Goal: Task Accomplishment & Management: Manage account settings

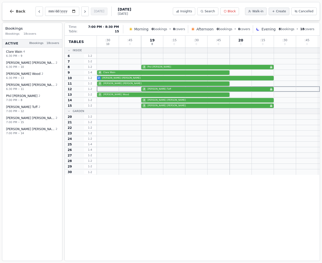
click at [160, 107] on div "2 [PERSON_NAME] Birthday celebration" at bounding box center [208, 106] width 223 height 6
select select "****"
select select "*"
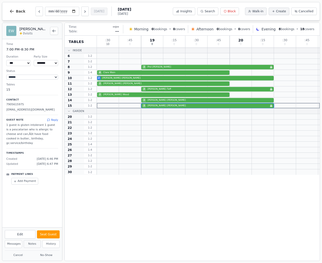
click at [33, 245] on button "Notes" at bounding box center [32, 244] width 17 height 8
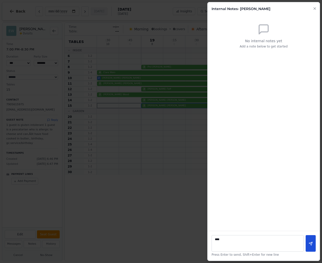
type textarea "****"
click at [310, 241] on button at bounding box center [311, 243] width 10 height 17
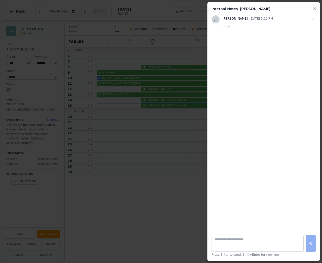
click at [313, 9] on icon "button" at bounding box center [315, 9] width 4 height 4
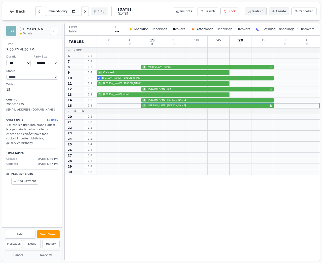
click at [54, 132] on p "1 guest is gluten intolerant 1 guest is a pescatarian who is allergic to cheese…" at bounding box center [32, 134] width 52 height 22
click at [54, 31] on icon "Back to bookings list" at bounding box center [54, 31] width 4 height 4
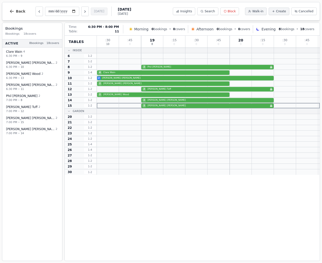
click at [118, 84] on div "2 [PERSON_NAME]" at bounding box center [208, 84] width 223 height 6
select select "****"
select select "*"
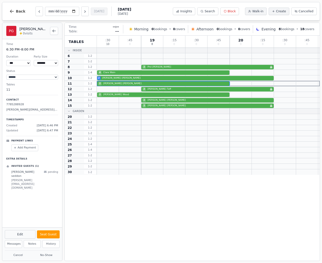
click at [17, 234] on button "Edit" at bounding box center [20, 234] width 31 height 9
select select "*"
select select "****"
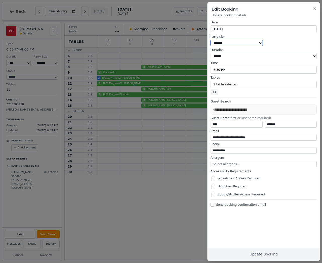
select select "*"
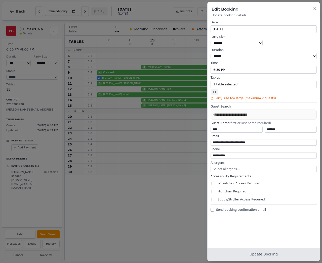
click at [271, 253] on button "Update Booking" at bounding box center [263, 254] width 112 height 13
select select "*"
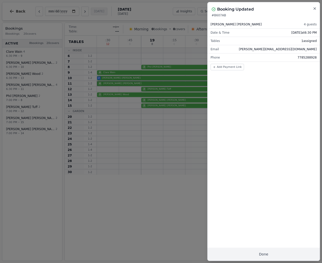
click at [314, 8] on icon "button" at bounding box center [315, 9] width 4 height 4
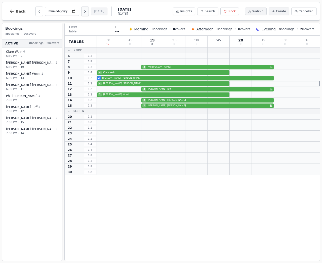
click at [83, 11] on icon "Next day" at bounding box center [85, 12] width 4 height 4
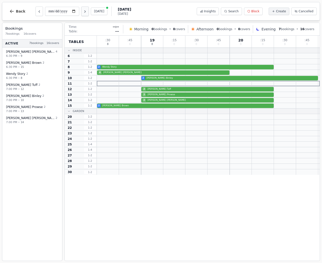
click at [85, 11] on icon "Next day" at bounding box center [85, 12] width 1 height 2
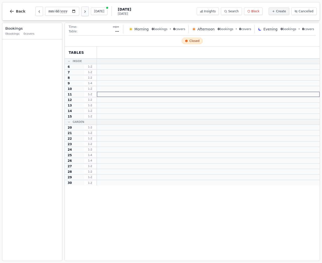
click at [85, 11] on icon "Next day" at bounding box center [85, 12] width 1 height 2
type input "**********"
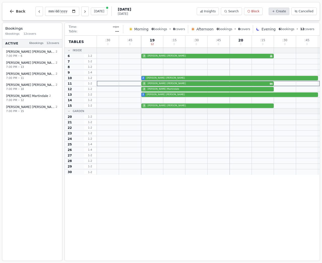
click at [281, 12] on span "Create" at bounding box center [281, 11] width 10 height 4
select select "*"
select select "****"
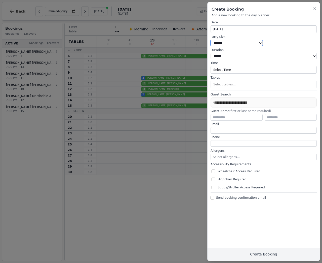
select select "*"
type input "****"
type input "**********"
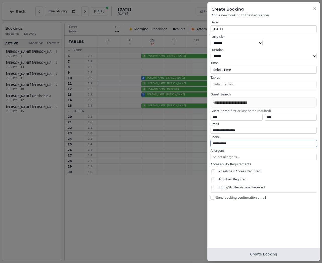
type input "**********"
click at [267, 253] on button "Create Booking" at bounding box center [263, 254] width 112 height 13
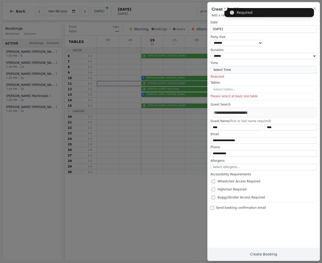
click at [244, 67] on button "Select Time" at bounding box center [264, 70] width 106 height 8
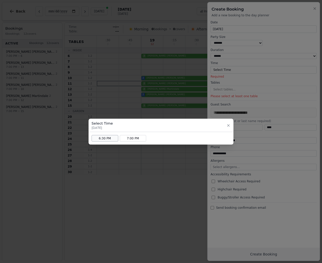
click at [100, 138] on button "6:30 PM" at bounding box center [105, 138] width 27 height 7
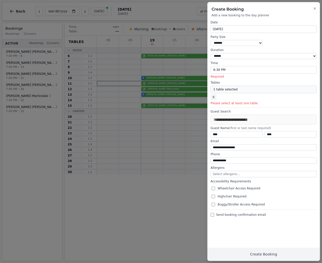
click at [221, 87] on button "1 table selected" at bounding box center [264, 90] width 106 height 8
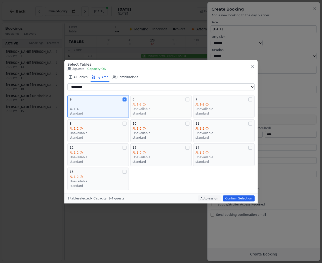
click at [165, 107] on div "Unavailable" at bounding box center [161, 109] width 57 height 4
click at [187, 98] on icon at bounding box center [187, 99] width 3 height 3
click at [237, 197] on button "Confirm Selection" at bounding box center [239, 199] width 32 height 6
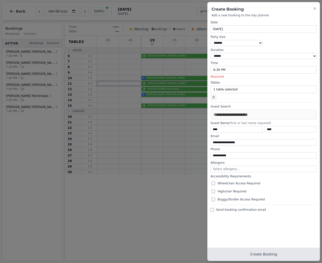
click at [260, 253] on button "Create Booking" at bounding box center [263, 254] width 112 height 13
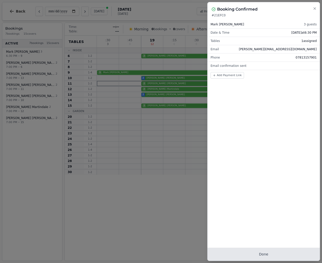
click at [262, 255] on button "Done" at bounding box center [263, 254] width 112 height 13
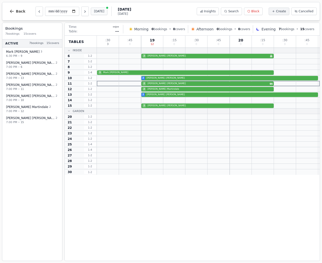
click at [91, 12] on button "[DATE]" at bounding box center [99, 12] width 17 height 8
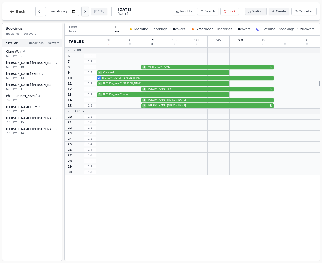
click at [83, 11] on icon "Next day" at bounding box center [85, 12] width 4 height 4
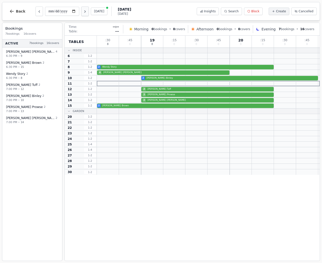
click at [83, 11] on icon "Next day" at bounding box center [85, 12] width 4 height 4
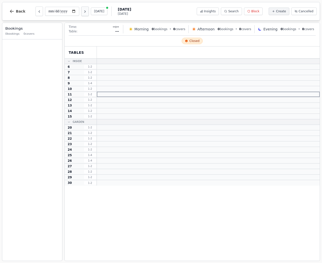
click at [83, 11] on icon "Next day" at bounding box center [85, 12] width 4 height 4
type input "**********"
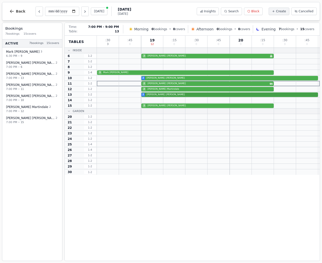
click at [151, 95] on div "2 [PERSON_NAME]" at bounding box center [208, 95] width 223 height 6
select select "****"
select select "*"
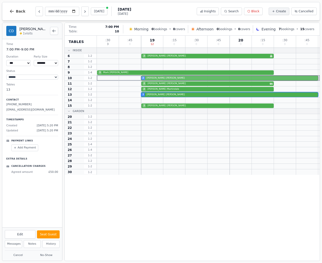
click at [147, 78] on div "2 [PERSON_NAME]" at bounding box center [208, 78] width 223 height 6
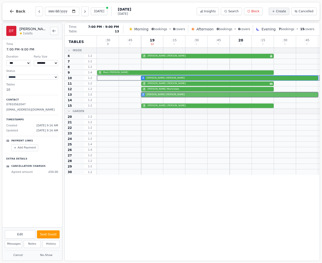
click at [158, 95] on div "2 [PERSON_NAME]" at bounding box center [208, 95] width 223 height 6
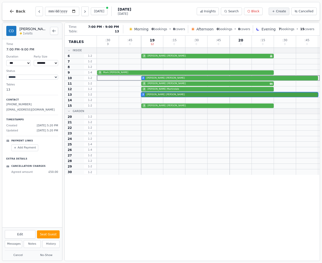
click at [158, 95] on div "2 [PERSON_NAME]" at bounding box center [208, 95] width 223 height 6
click at [151, 76] on div "2 [PERSON_NAME]" at bounding box center [208, 78] width 223 height 6
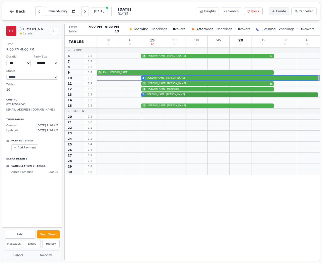
click at [150, 95] on div "2 [PERSON_NAME]" at bounding box center [208, 95] width 223 height 6
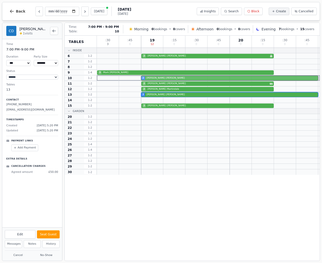
click at [149, 78] on div "2 [PERSON_NAME]" at bounding box center [208, 78] width 223 height 6
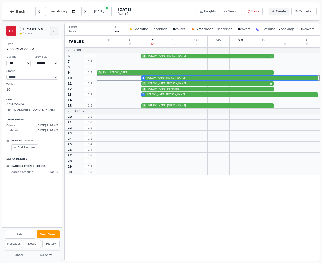
click at [53, 31] on icon "Back to bookings list" at bounding box center [54, 31] width 3 height 2
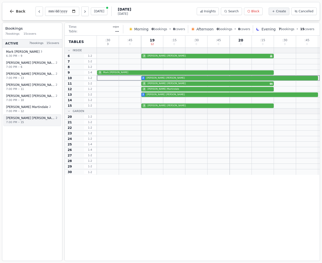
click at [21, 116] on span "[PERSON_NAME]" at bounding box center [30, 118] width 49 height 4
select select "****"
select select "*"
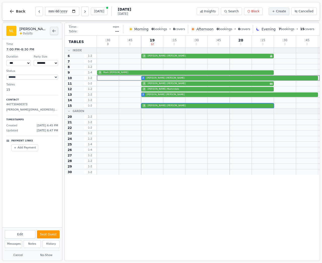
click at [54, 31] on icon "Back to bookings list" at bounding box center [54, 31] width 4 height 4
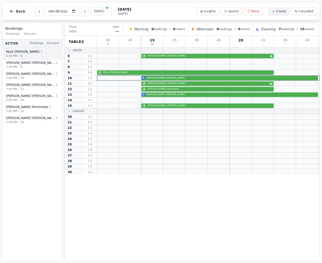
click at [40, 55] on div "6:30 PM • 9" at bounding box center [31, 56] width 51 height 4
select select "****"
select select "*"
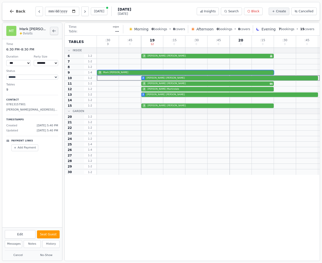
click at [53, 31] on icon "Back to bookings list" at bounding box center [54, 31] width 4 height 4
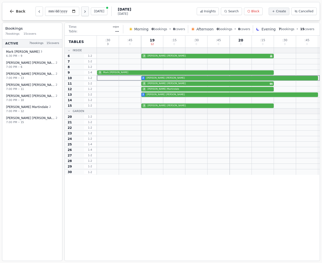
click at [83, 11] on icon "Next day" at bounding box center [85, 12] width 4 height 4
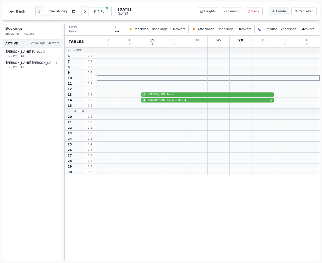
click at [38, 10] on icon "Previous day" at bounding box center [39, 12] width 4 height 4
type input "**********"
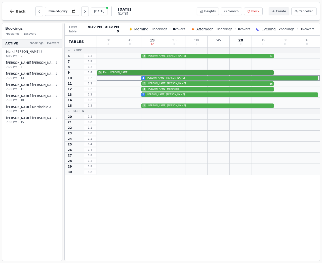
click at [111, 73] on div "3 [PERSON_NAME]" at bounding box center [208, 73] width 223 height 6
select select "****"
select select "*"
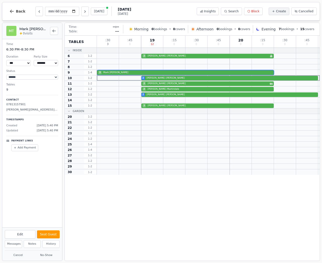
click at [26, 109] on p "[PERSON_NAME][EMAIL_ADDRESS][DOMAIN_NAME]" at bounding box center [32, 110] width 52 height 4
click at [28, 108] on p "[PERSON_NAME][EMAIL_ADDRESS][DOMAIN_NAME]" at bounding box center [32, 110] width 52 height 4
click at [19, 234] on button "Edit" at bounding box center [20, 234] width 31 height 9
select select "*"
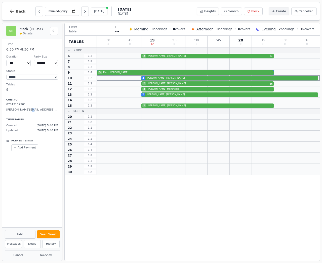
select select "****"
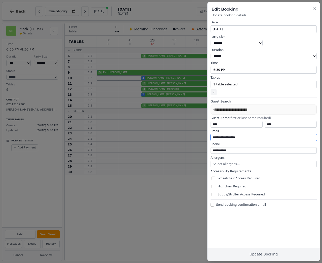
drag, startPoint x: 237, startPoint y: 136, endPoint x: 222, endPoint y: 135, distance: 14.4
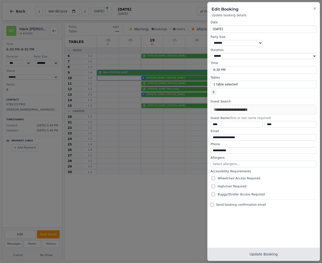
click at [267, 255] on button "Update Booking" at bounding box center [263, 254] width 112 height 13
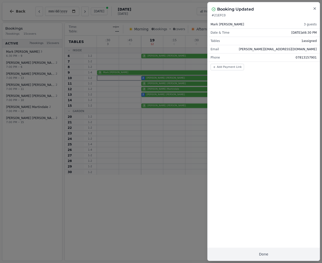
click at [314, 9] on icon "button" at bounding box center [315, 9] width 4 height 4
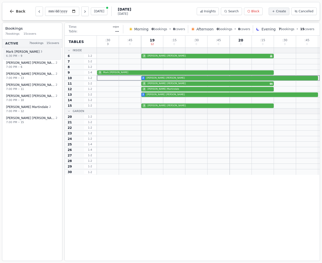
click at [21, 50] on span "[PERSON_NAME]" at bounding box center [22, 52] width 33 height 4
select select "****"
select select "*"
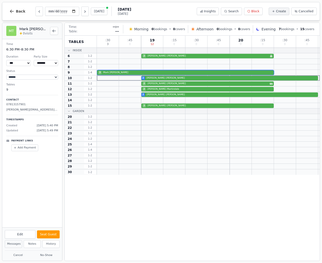
click at [15, 246] on button "Messages" at bounding box center [13, 244] width 17 height 8
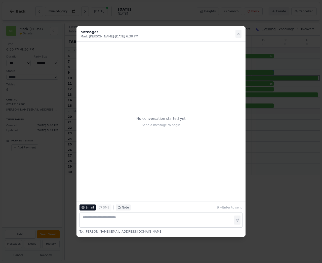
click at [237, 34] on icon at bounding box center [238, 34] width 4 height 4
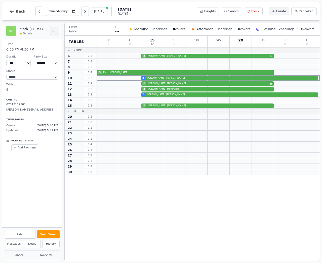
click at [54, 31] on icon "Back to bookings list" at bounding box center [54, 31] width 4 height 4
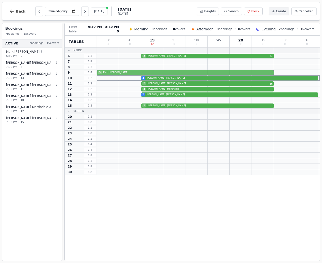
click at [112, 72] on div "3 [PERSON_NAME]" at bounding box center [208, 73] width 223 height 6
select select "****"
select select "*"
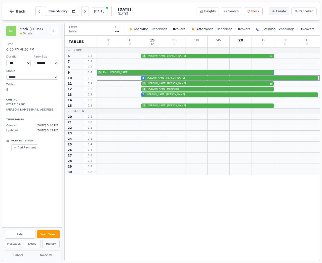
click at [48, 246] on button "History" at bounding box center [50, 244] width 17 height 8
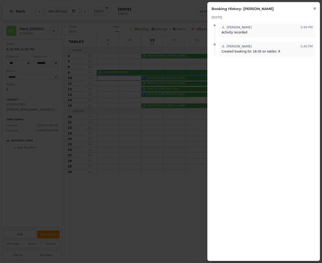
click at [313, 9] on icon "button" at bounding box center [315, 9] width 4 height 4
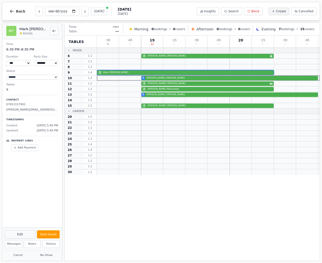
click at [26, 234] on button "Edit" at bounding box center [20, 234] width 31 height 9
select select "*"
select select "****"
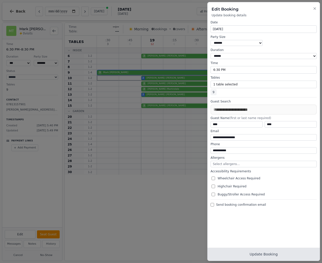
click at [262, 256] on button "Update Booking" at bounding box center [263, 254] width 112 height 13
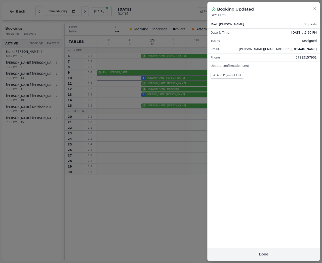
click at [315, 8] on icon "button" at bounding box center [315, 9] width 4 height 4
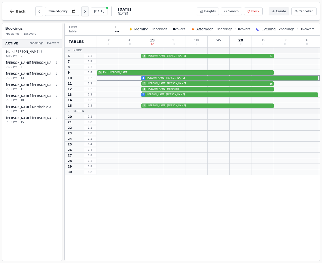
click at [83, 12] on icon "Next day" at bounding box center [85, 12] width 4 height 4
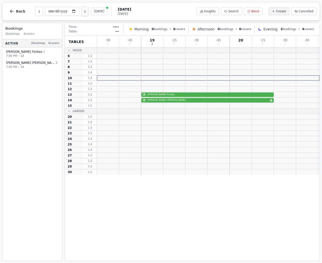
click at [83, 12] on icon "Next day" at bounding box center [85, 12] width 4 height 4
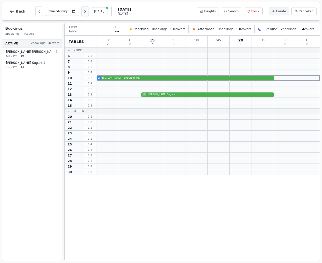
click at [83, 12] on icon "Next day" at bounding box center [85, 12] width 4 height 4
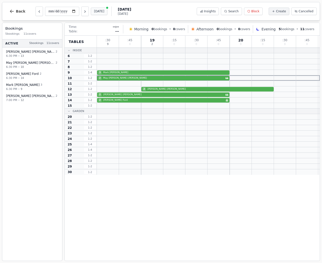
click at [91, 12] on button "[DATE]" at bounding box center [99, 12] width 17 height 8
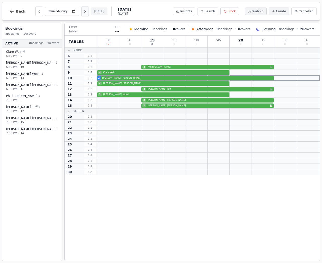
click at [83, 12] on icon "Next day" at bounding box center [85, 12] width 4 height 4
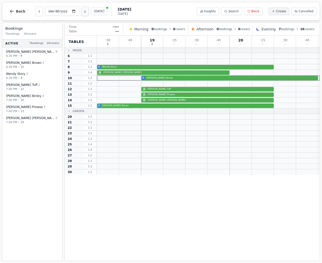
click at [83, 12] on icon "Next day" at bounding box center [85, 12] width 4 height 4
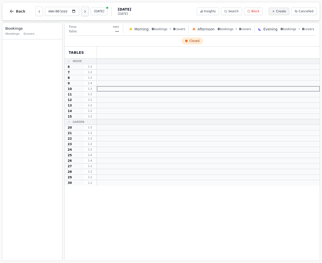
click at [83, 12] on icon "Next day" at bounding box center [85, 12] width 4 height 4
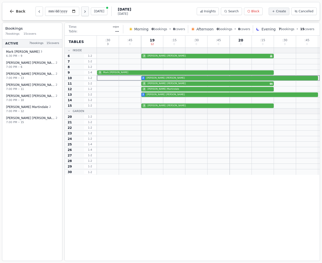
click at [83, 12] on icon "Next day" at bounding box center [85, 12] width 4 height 4
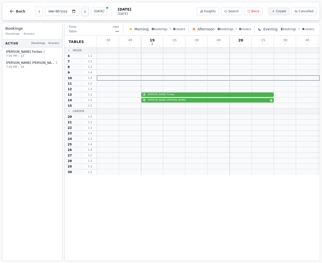
click at [83, 12] on icon "Next day" at bounding box center [85, 12] width 4 height 4
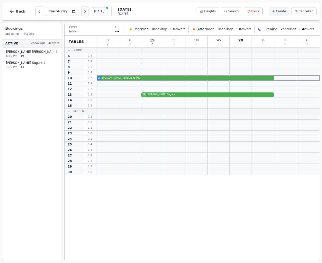
click at [83, 12] on icon "Next day" at bounding box center [85, 12] width 4 height 4
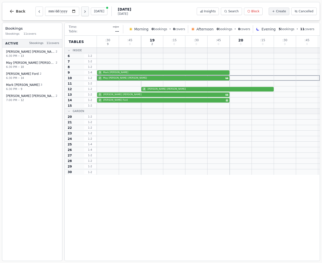
click at [83, 12] on icon "Next day" at bounding box center [85, 12] width 4 height 4
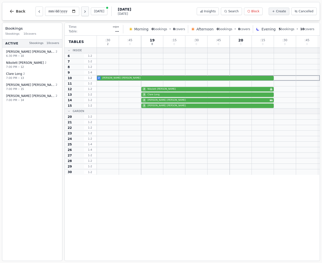
click at [83, 12] on icon "Next day" at bounding box center [85, 12] width 4 height 4
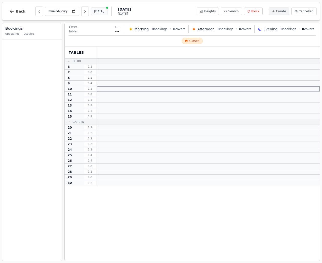
click at [91, 12] on button "[DATE]" at bounding box center [99, 12] width 17 height 8
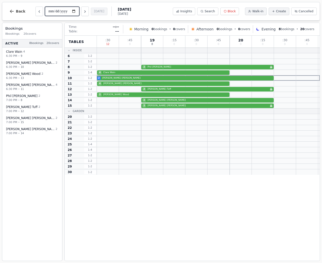
click at [57, 12] on input "**********" at bounding box center [62, 11] width 34 height 9
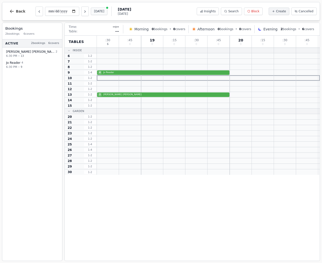
click at [91, 12] on button "[DATE]" at bounding box center [99, 12] width 17 height 8
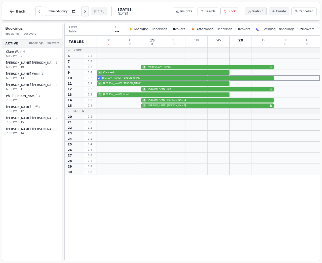
click at [83, 11] on icon "Next day" at bounding box center [85, 12] width 4 height 4
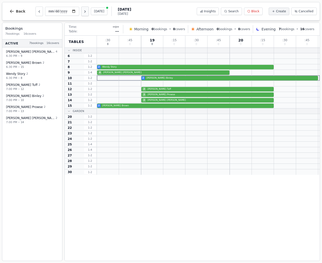
click at [83, 11] on icon "Next day" at bounding box center [85, 12] width 4 height 4
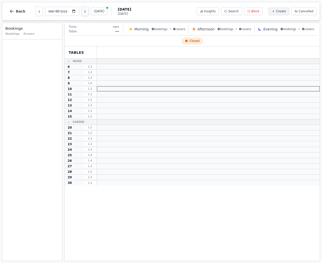
click at [83, 11] on icon "Next day" at bounding box center [85, 12] width 4 height 4
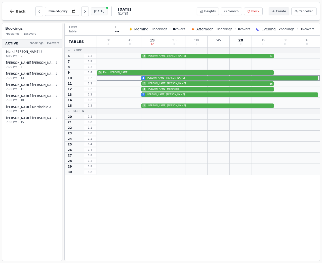
click at [91, 12] on button "[DATE]" at bounding box center [99, 12] width 17 height 8
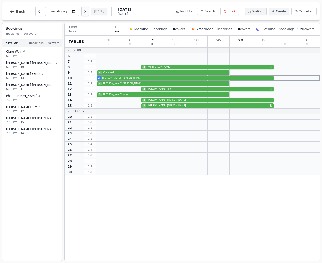
click at [85, 11] on icon "Next day" at bounding box center [85, 12] width 1 height 2
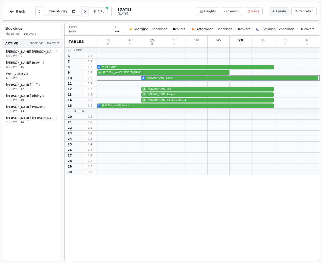
click at [85, 11] on icon "Next day" at bounding box center [85, 12] width 1 height 2
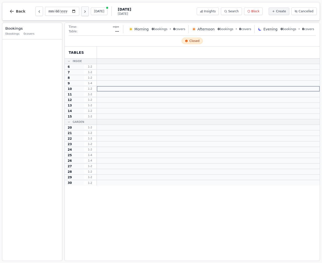
click at [85, 11] on icon "Next day" at bounding box center [85, 12] width 1 height 2
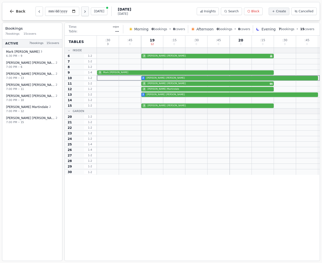
click at [85, 11] on icon "Next day" at bounding box center [85, 12] width 1 height 2
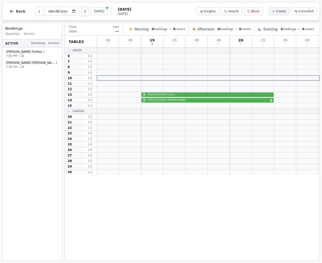
click at [85, 11] on icon "Next day" at bounding box center [85, 12] width 1 height 2
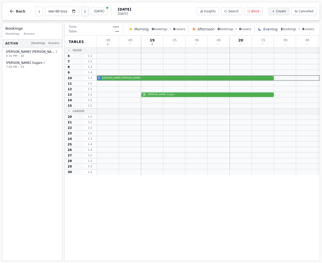
click at [85, 11] on icon "Next day" at bounding box center [85, 12] width 1 height 2
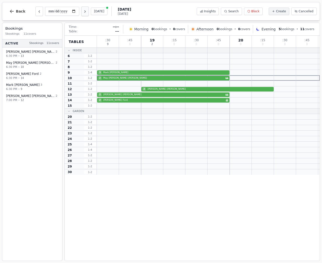
click at [85, 11] on icon "Next day" at bounding box center [85, 12] width 1 height 2
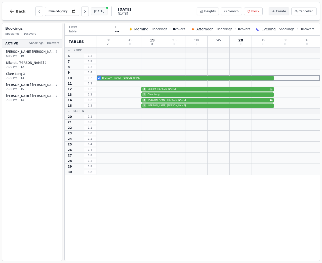
click at [91, 12] on button "[DATE]" at bounding box center [99, 12] width 17 height 8
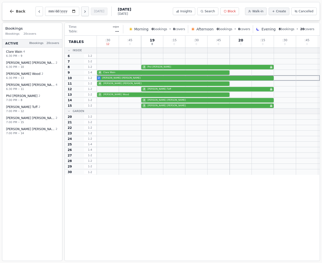
click at [83, 11] on icon "Next day" at bounding box center [85, 12] width 4 height 4
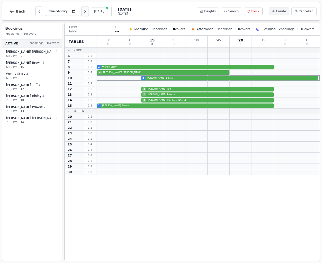
click at [83, 11] on icon "Next day" at bounding box center [85, 12] width 4 height 4
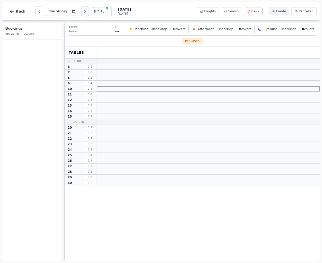
click at [83, 11] on icon "Next day" at bounding box center [85, 12] width 4 height 4
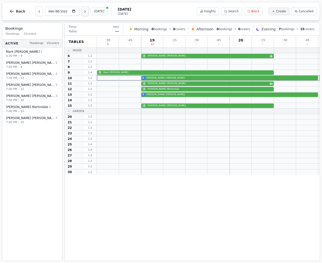
click at [83, 11] on icon "Next day" at bounding box center [85, 12] width 4 height 4
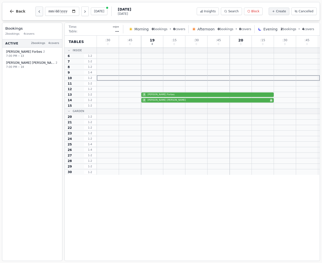
click at [37, 12] on icon "Previous day" at bounding box center [39, 12] width 4 height 4
type input "**********"
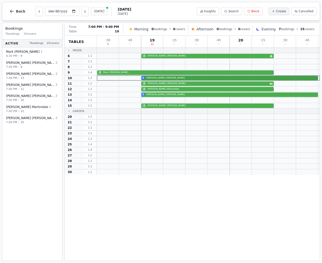
click at [152, 78] on div "2 [PERSON_NAME]" at bounding box center [208, 78] width 223 height 6
select select "****"
select select "*"
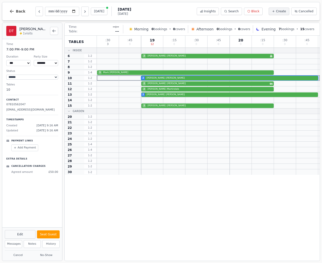
click at [18, 236] on button "Edit" at bounding box center [20, 234] width 31 height 9
select select "*"
select select "****"
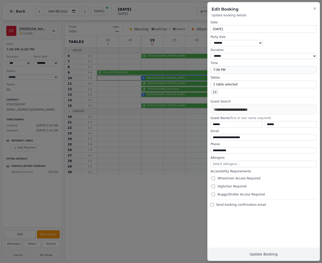
click at [282, 67] on button "7:00 PM" at bounding box center [264, 70] width 106 height 8
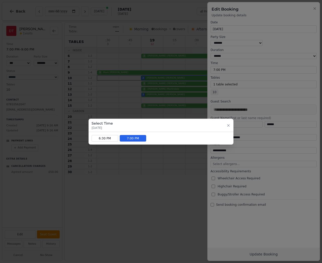
click at [109, 137] on button "6:30 PM" at bounding box center [105, 138] width 27 height 7
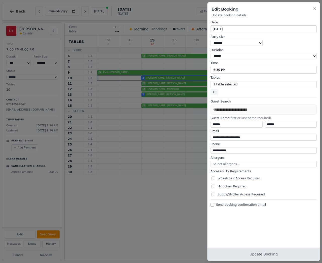
click at [265, 253] on button "Update Booking" at bounding box center [263, 254] width 112 height 13
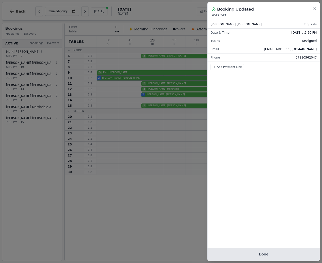
click at [265, 255] on button "Done" at bounding box center [263, 254] width 112 height 13
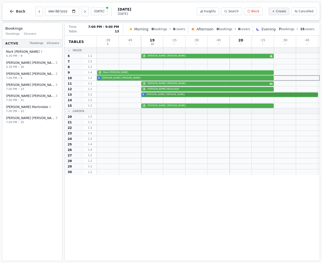
click at [150, 95] on div "2 [PERSON_NAME]" at bounding box center [208, 95] width 223 height 6
select select "****"
select select "*"
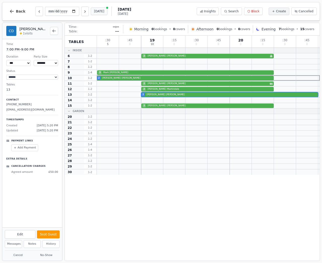
click at [91, 12] on button "[DATE]" at bounding box center [99, 12] width 17 height 8
type input "**********"
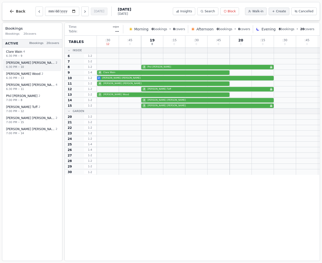
click at [15, 63] on span "[PERSON_NAME]" at bounding box center [30, 63] width 49 height 4
select select "****"
select select "*"
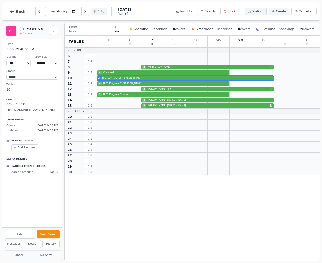
click at [48, 235] on button "Seat Guest" at bounding box center [48, 235] width 23 height 8
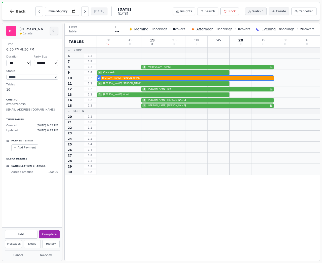
click at [53, 31] on icon "Back to bookings list" at bounding box center [54, 31] width 3 height 2
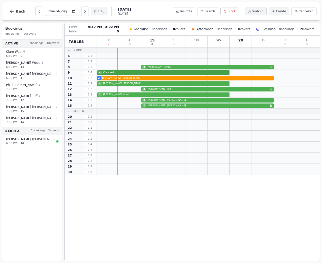
click at [100, 74] on div "4 Clare Wain" at bounding box center [208, 73] width 223 height 6
select select "****"
select select "*"
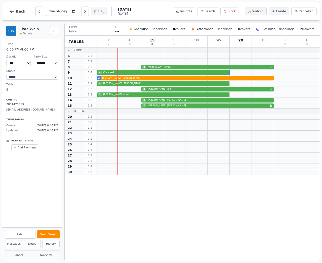
click at [50, 232] on button "Seat Guest" at bounding box center [48, 235] width 23 height 8
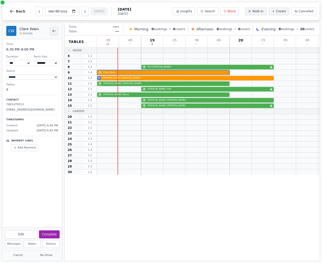
click at [54, 28] on button "Back to bookings list" at bounding box center [54, 31] width 8 height 8
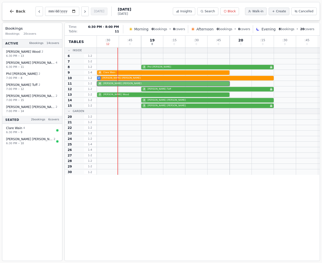
click at [112, 84] on div "4 Paul Griffin" at bounding box center [208, 84] width 223 height 6
select select "****"
select select "*"
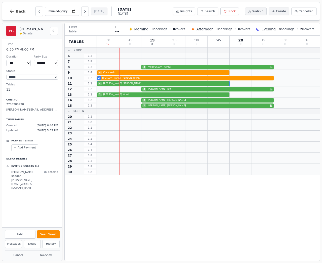
click at [47, 236] on button "Seat Guest" at bounding box center [48, 235] width 23 height 8
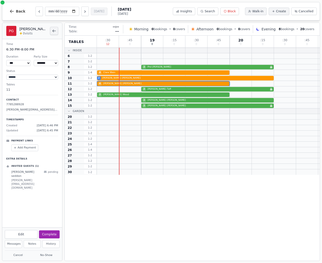
click at [57, 29] on button "Back to bookings list" at bounding box center [54, 31] width 8 height 8
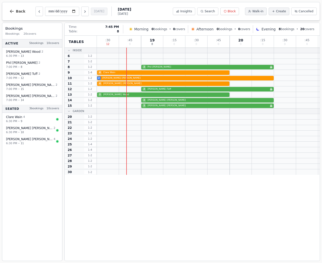
click at [217, 65] on div at bounding box center [218, 66] width 22 height 5
select select "*"
select select "****"
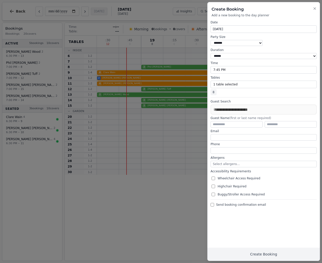
click at [202, 67] on div at bounding box center [161, 131] width 322 height 263
click at [154, 68] on div at bounding box center [161, 131] width 322 height 263
click at [315, 10] on icon "button" at bounding box center [315, 9] width 4 height 4
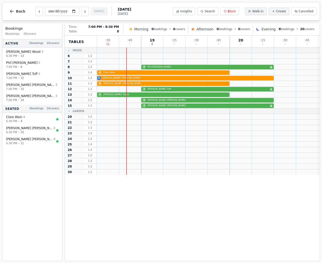
click at [193, 69] on div "2 Phil Mallett Birthday celebration" at bounding box center [208, 67] width 223 height 6
select select "****"
select select "*"
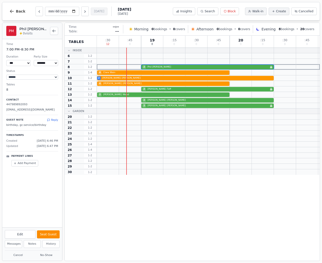
click at [50, 237] on button "Seat Guest" at bounding box center [48, 235] width 23 height 8
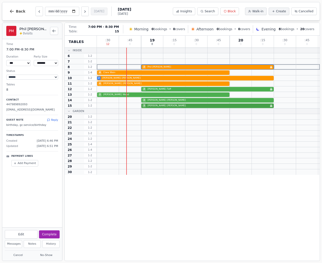
click at [166, 106] on div "2 [PERSON_NAME] Birthday celebration" at bounding box center [208, 106] width 223 height 6
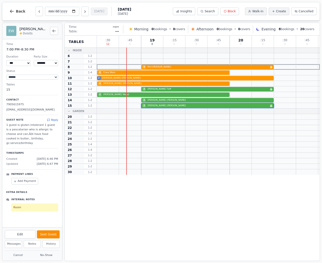
click at [48, 236] on button "Seat Guest" at bounding box center [48, 235] width 23 height 8
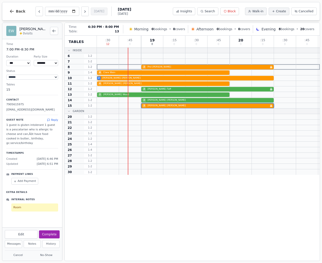
click at [111, 96] on div "2 Robin Wood" at bounding box center [208, 95] width 223 height 6
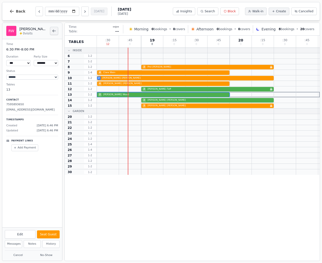
click at [54, 30] on icon "Back to bookings list" at bounding box center [54, 31] width 4 height 4
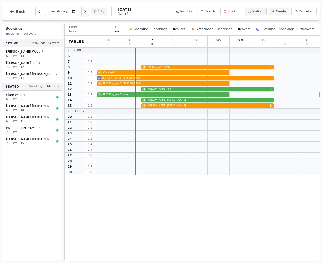
click at [83, 12] on icon "Next day" at bounding box center [85, 12] width 4 height 4
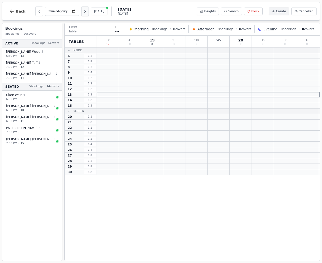
click at [83, 12] on icon "Next day" at bounding box center [85, 12] width 4 height 4
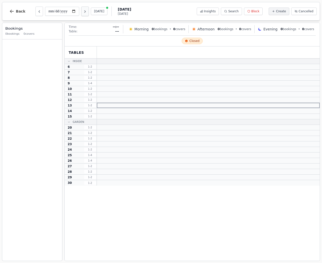
click at [83, 12] on icon "Next day" at bounding box center [85, 12] width 4 height 4
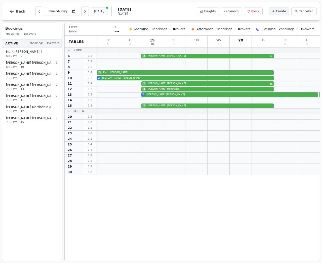
click at [92, 11] on button "[DATE]" at bounding box center [99, 12] width 17 height 8
type input "**********"
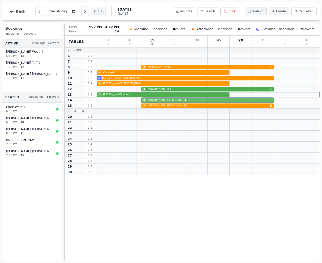
click at [149, 101] on div "2 Sally Ridley" at bounding box center [208, 101] width 223 height 6
select select "****"
select select "*"
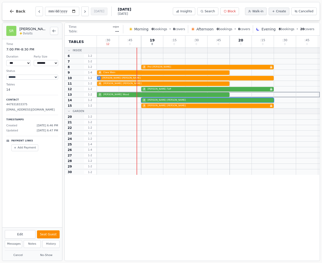
click at [49, 236] on button "Seat Guest" at bounding box center [48, 235] width 23 height 8
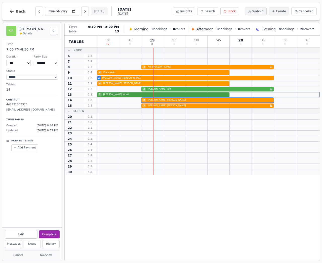
click at [111, 94] on div "2 Robin Wood" at bounding box center [208, 95] width 223 height 6
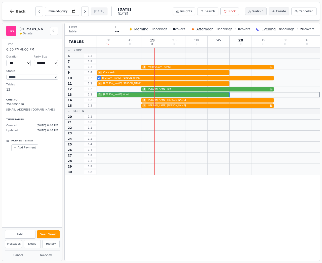
click at [16, 139] on p "Payment Links" at bounding box center [22, 141] width 22 height 4
click at [14, 139] on p "Payment Links" at bounding box center [22, 141] width 22 height 4
click at [11, 139] on p "Payment Links" at bounding box center [22, 141] width 22 height 4
click at [45, 256] on button "No-Show" at bounding box center [46, 256] width 27 height 6
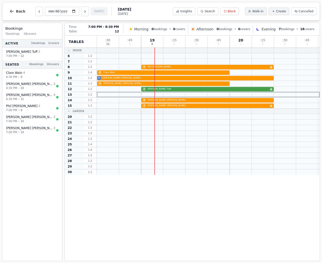
click at [165, 89] on div "2 Peter Tuff Birthday celebration" at bounding box center [208, 90] width 223 height 6
select select "****"
select select "*"
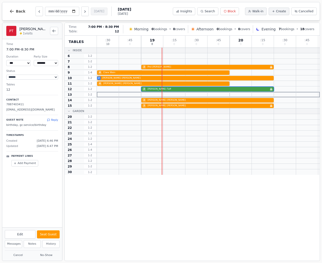
click at [175, 89] on div "2 Peter Tuff Birthday celebration" at bounding box center [208, 90] width 223 height 6
click at [167, 89] on div "2 Peter Tuff Birthday celebration" at bounding box center [208, 90] width 223 height 6
click at [158, 89] on div "2 Peter Tuff Birthday celebration" at bounding box center [208, 90] width 223 height 6
click at [171, 90] on div "2 Peter Tuff Birthday celebration" at bounding box center [208, 90] width 223 height 6
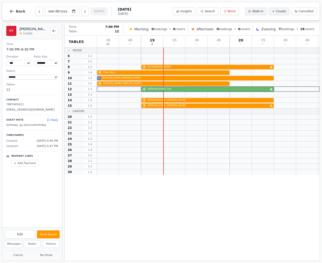
click at [169, 89] on div "2 Peter Tuff Birthday celebration" at bounding box center [208, 90] width 223 height 6
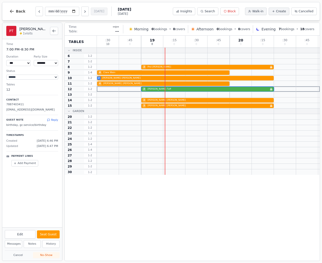
click at [44, 255] on button "No-Show" at bounding box center [46, 256] width 27 height 6
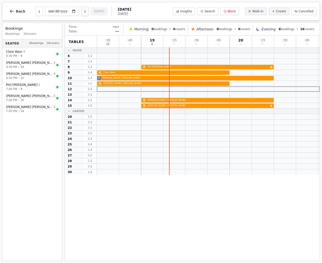
click at [83, 13] on icon "Next day" at bounding box center [85, 12] width 4 height 4
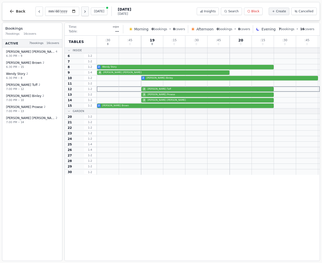
click at [83, 13] on icon "Next day" at bounding box center [85, 12] width 4 height 4
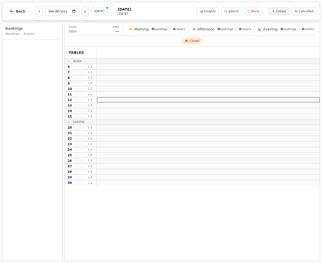
click at [83, 13] on icon "Next day" at bounding box center [85, 12] width 4 height 4
type input "**********"
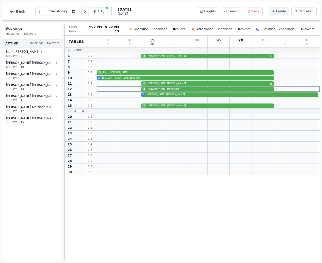
click at [147, 95] on div "2 [PERSON_NAME]" at bounding box center [208, 95] width 223 height 6
select select "****"
select select "*"
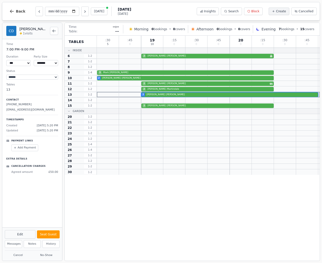
click at [21, 235] on button "Edit" at bounding box center [20, 234] width 31 height 9
select select "*"
select select "****"
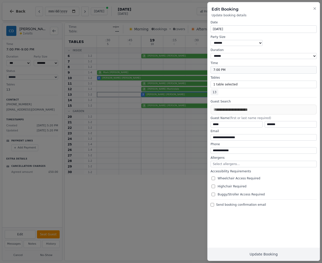
click at [221, 66] on button "7:00 PM" at bounding box center [264, 70] width 106 height 8
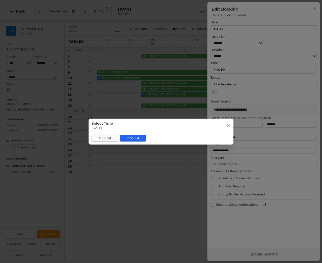
click at [98, 137] on button "6:30 PM" at bounding box center [105, 138] width 27 height 7
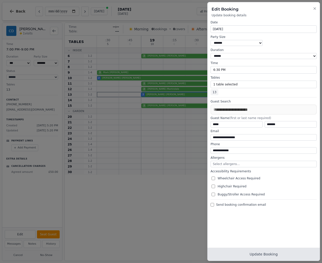
click at [265, 253] on button "Update Booking" at bounding box center [263, 254] width 112 height 13
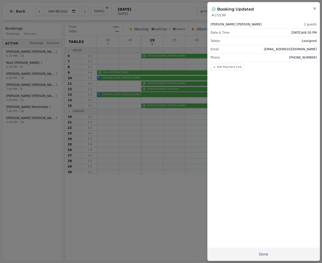
click at [314, 9] on icon "button" at bounding box center [315, 9] width 4 height 4
